Goal: Task Accomplishment & Management: Use online tool/utility

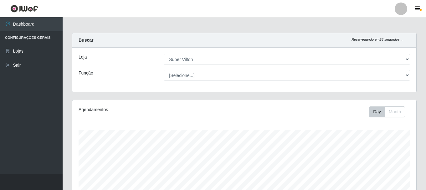
select select "379"
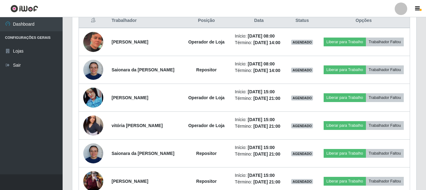
scroll to position [208, 0]
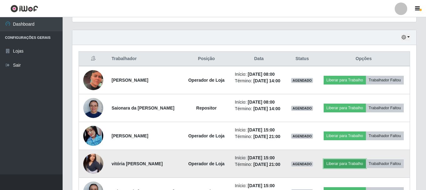
click at [336, 164] on button "Liberar para Trabalho" at bounding box center [345, 163] width 42 height 9
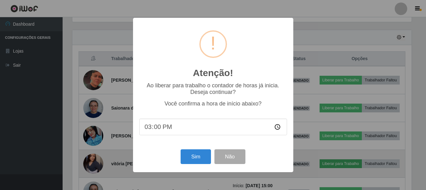
scroll to position [130, 341]
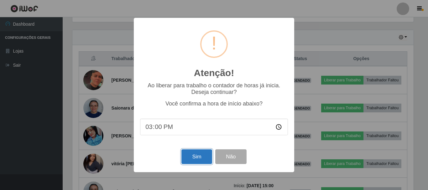
click at [208, 158] on button "Sim" at bounding box center [196, 156] width 30 height 15
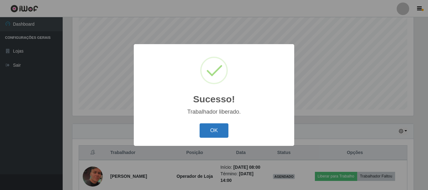
click at [217, 133] on button "OK" at bounding box center [213, 130] width 29 height 15
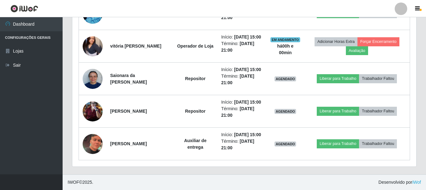
scroll to position [365, 0]
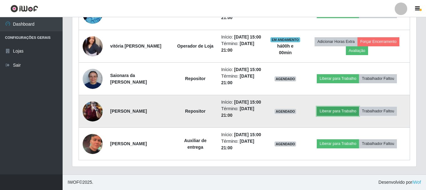
click at [340, 116] on button "Liberar para Trabalho" at bounding box center [338, 111] width 42 height 9
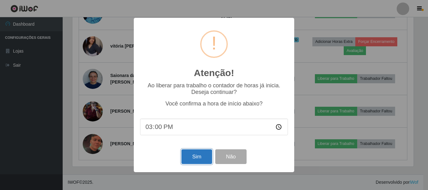
click at [205, 162] on button "Sim" at bounding box center [196, 156] width 30 height 15
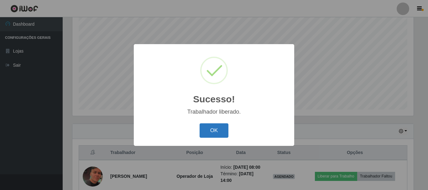
click at [226, 131] on button "OK" at bounding box center [213, 130] width 29 height 15
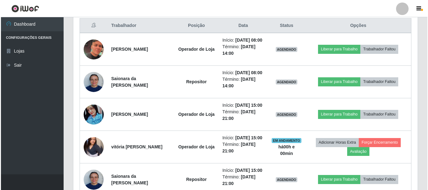
scroll to position [239, 0]
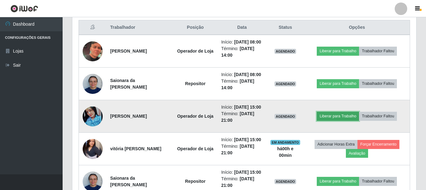
click at [337, 121] on button "Liberar para Trabalho" at bounding box center [338, 116] width 42 height 9
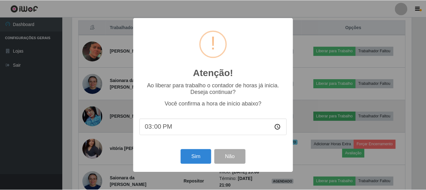
scroll to position [130, 341]
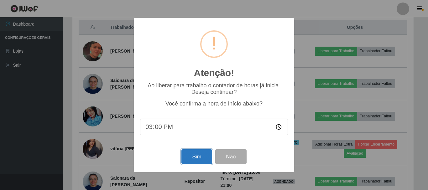
click at [193, 162] on button "Sim" at bounding box center [196, 156] width 30 height 15
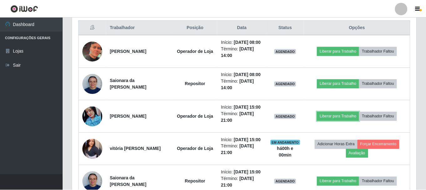
scroll to position [0, 0]
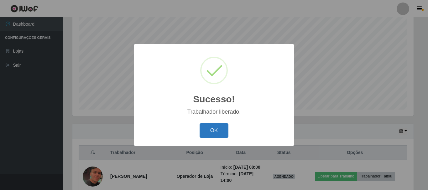
click at [210, 129] on button "OK" at bounding box center [213, 130] width 29 height 15
